Goal: Task Accomplishment & Management: Check status

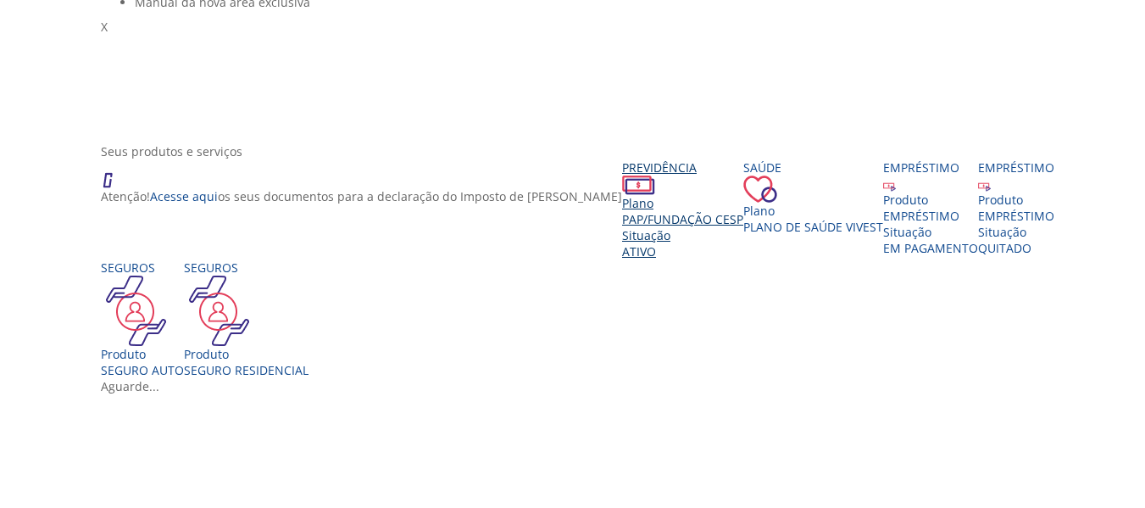
scroll to position [254, 0]
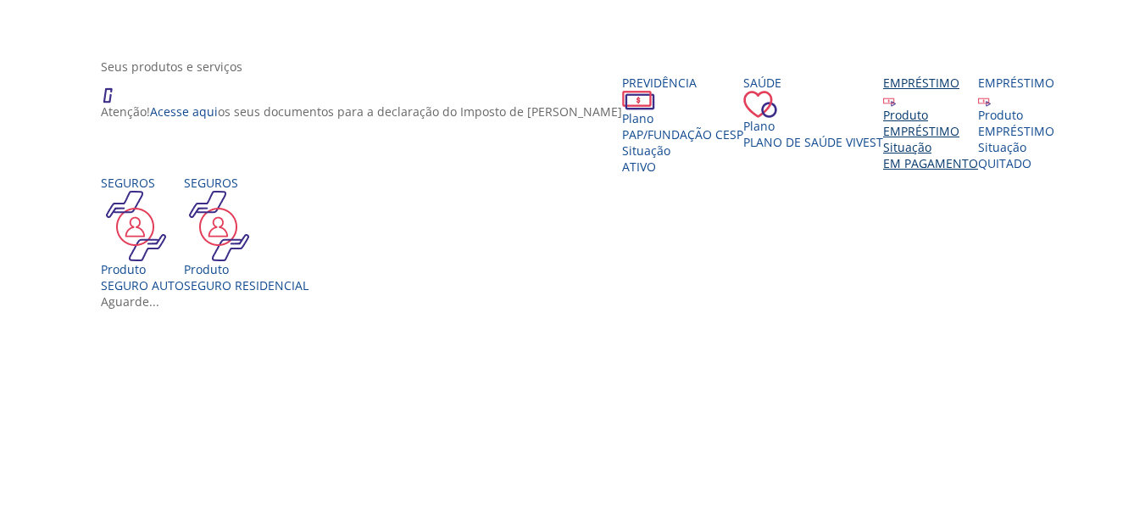
click at [883, 123] on div "Produto" at bounding box center [930, 115] width 95 height 16
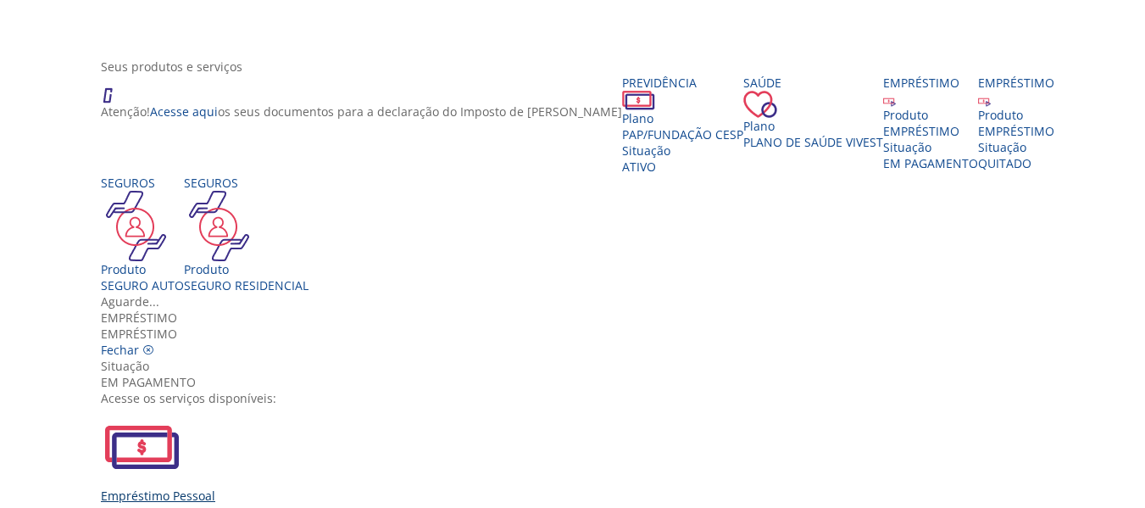
click at [182, 406] on img "Vivest" at bounding box center [141, 446] width 81 height 81
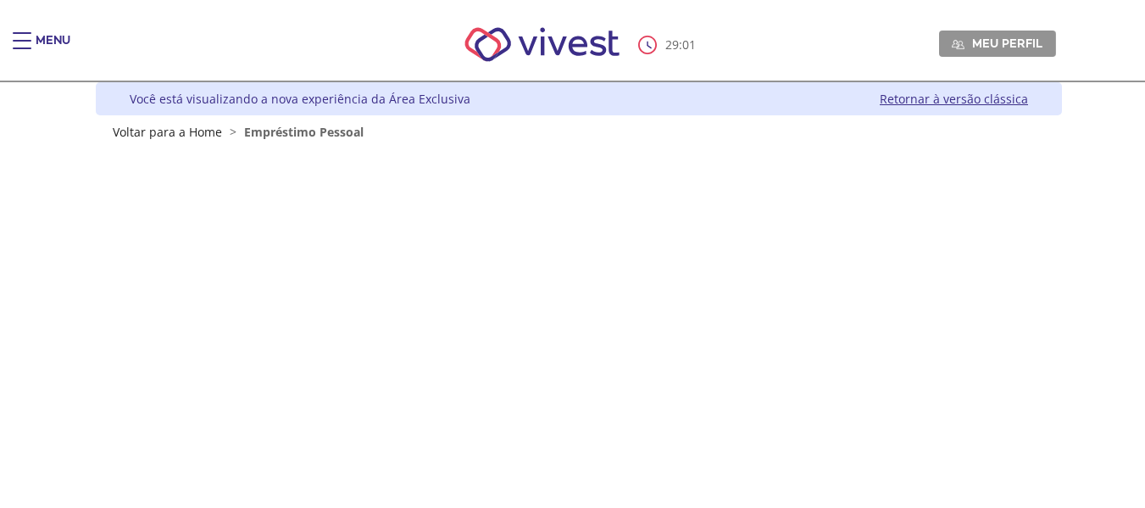
click at [32, 41] on div "Menu" at bounding box center [30, 49] width 34 height 34
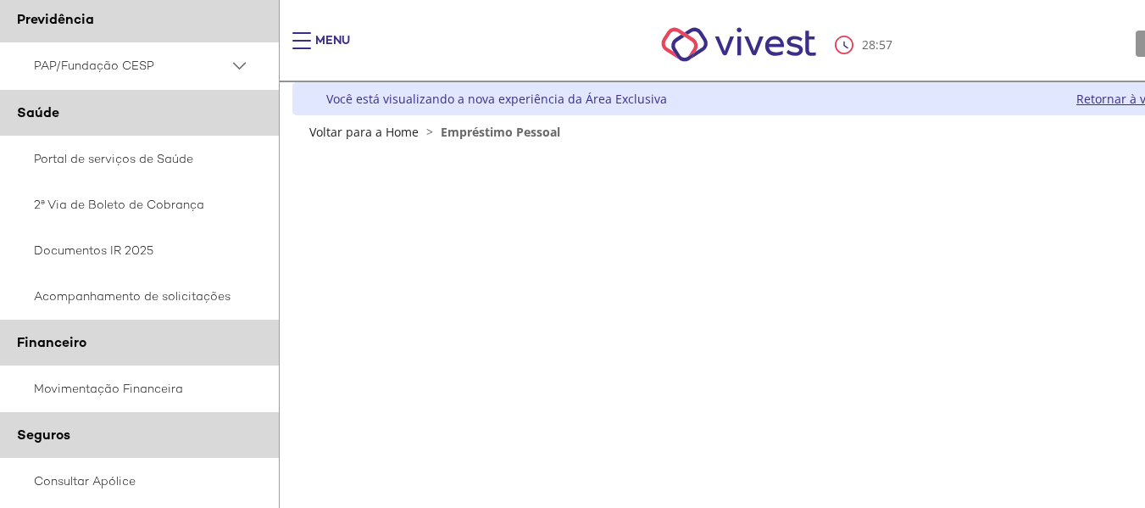
scroll to position [170, 0]
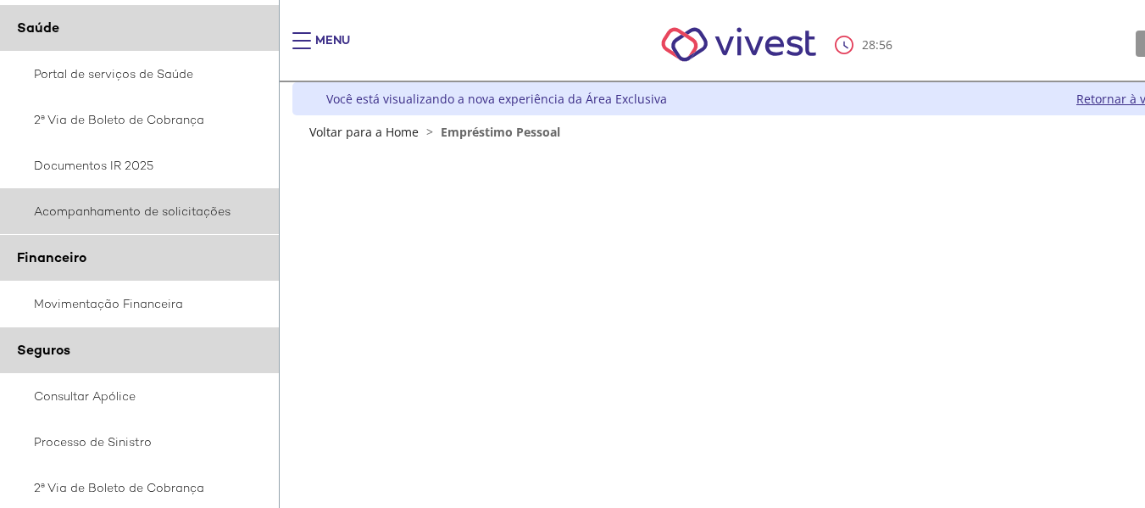
click at [139, 220] on link "Acompanhamento de solicitações" at bounding box center [140, 211] width 280 height 46
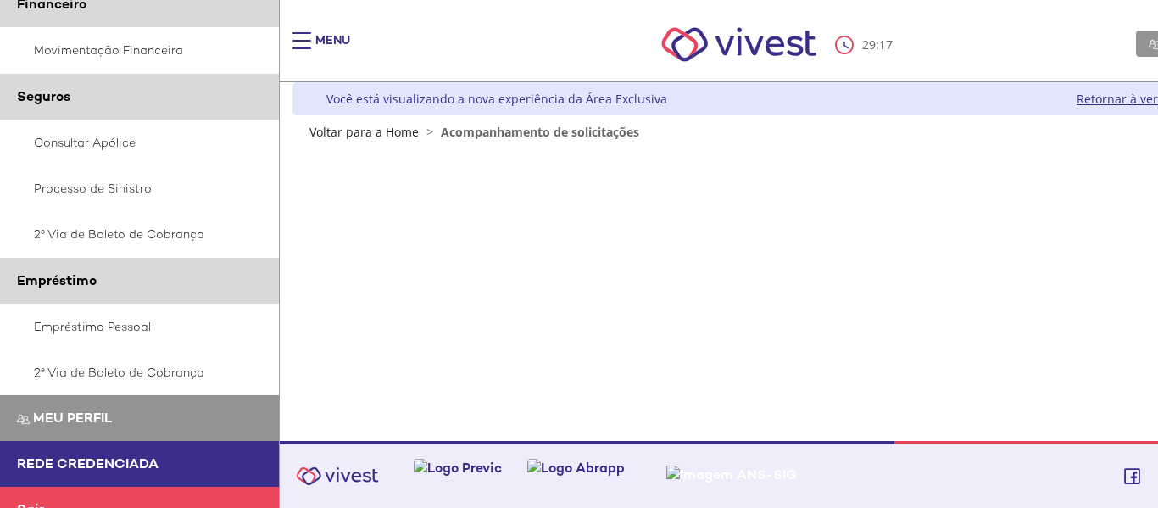
scroll to position [455, 0]
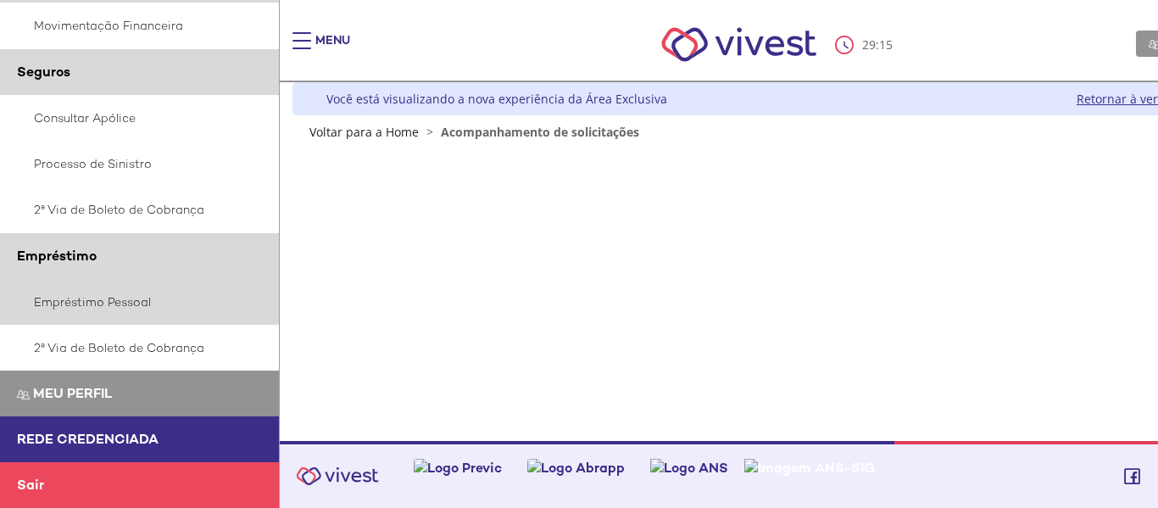
click at [105, 294] on link "Empréstimo Pessoal" at bounding box center [140, 302] width 280 height 46
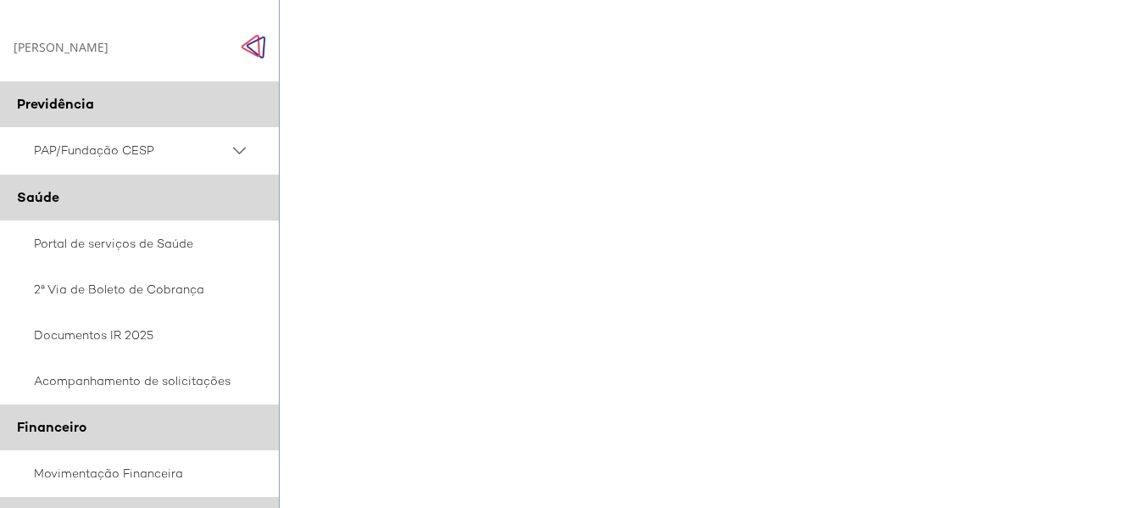
scroll to position [67, 0]
